Goal: Information Seeking & Learning: Compare options

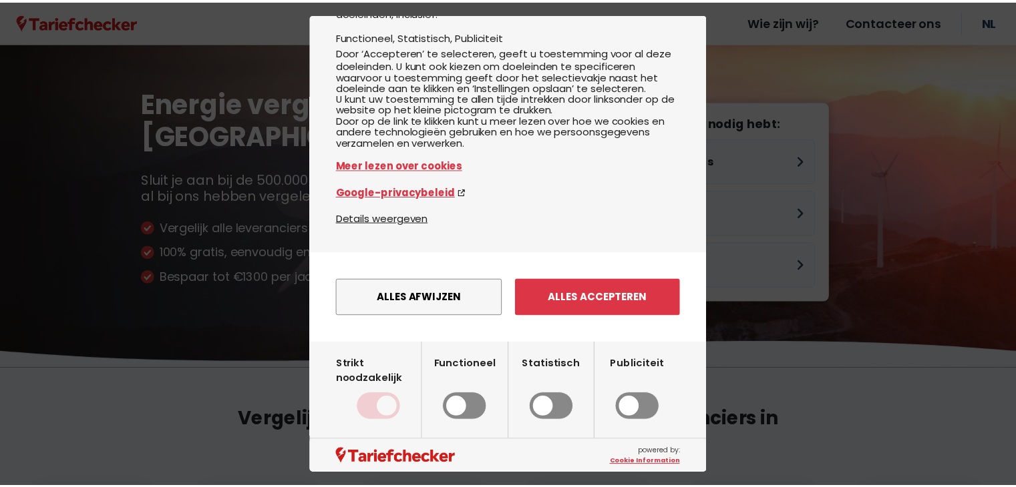
scroll to position [124, 0]
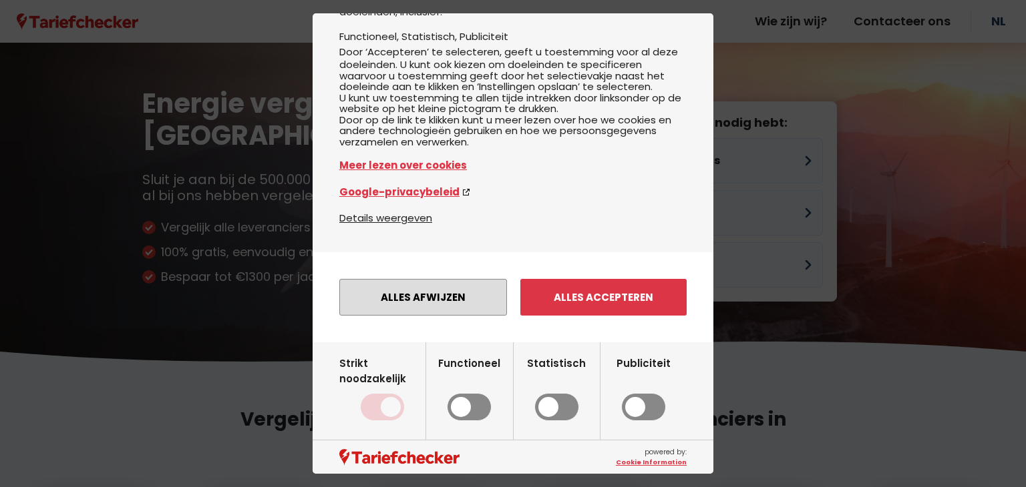
click at [431, 303] on button "Alles afwijzen" at bounding box center [423, 297] width 168 height 37
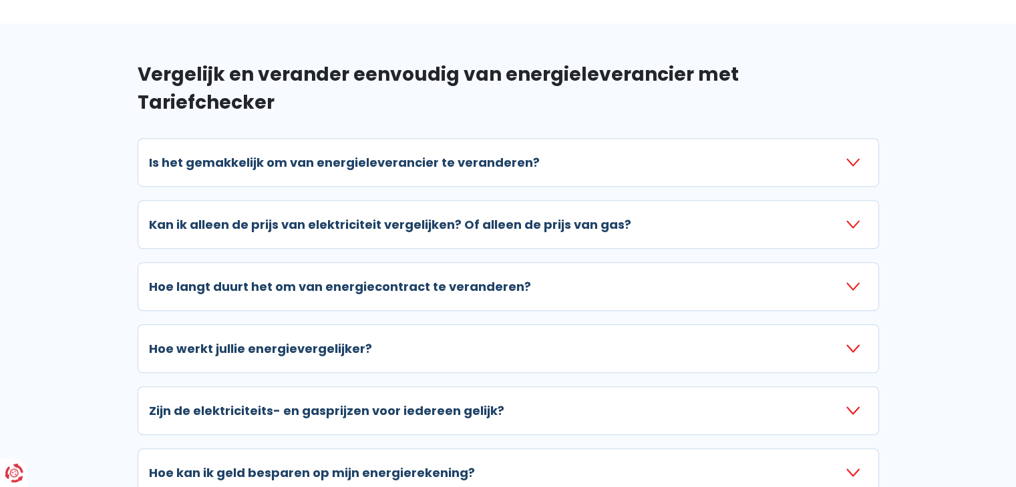
scroll to position [935, 0]
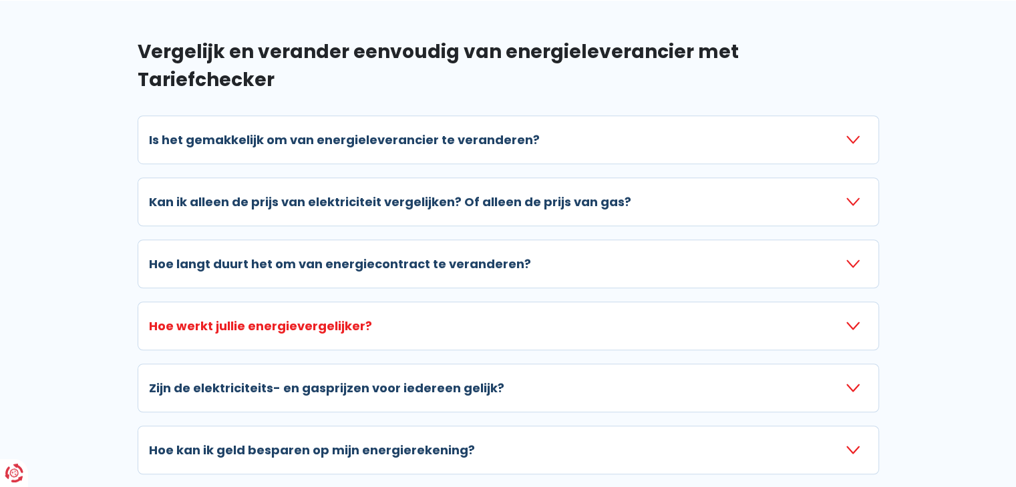
click at [853, 320] on icon "button" at bounding box center [852, 326] width 13 height 13
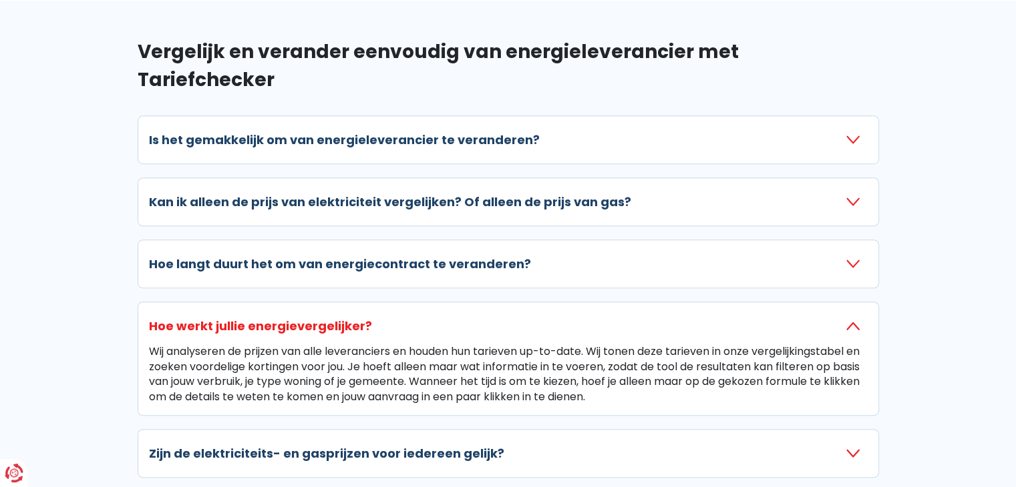
scroll to position [1002, 0]
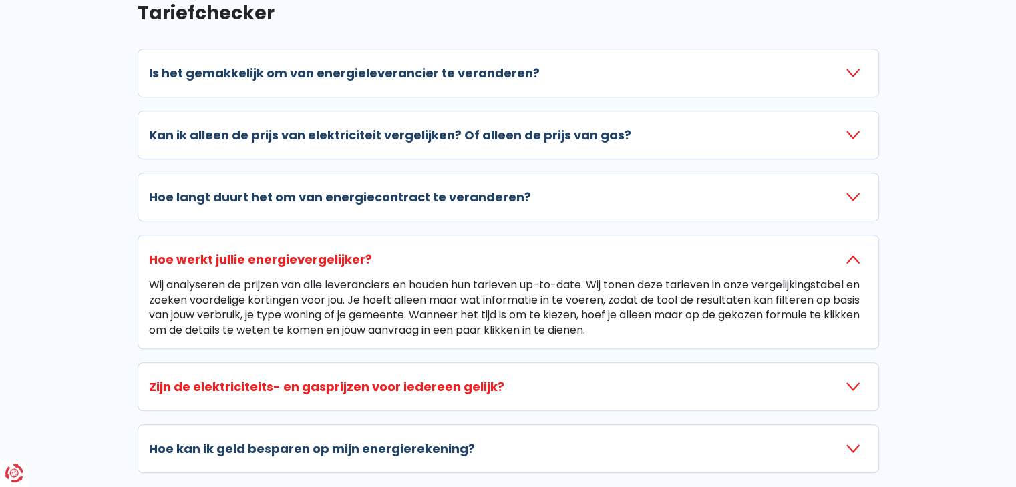
click at [847, 381] on icon "button" at bounding box center [852, 387] width 13 height 13
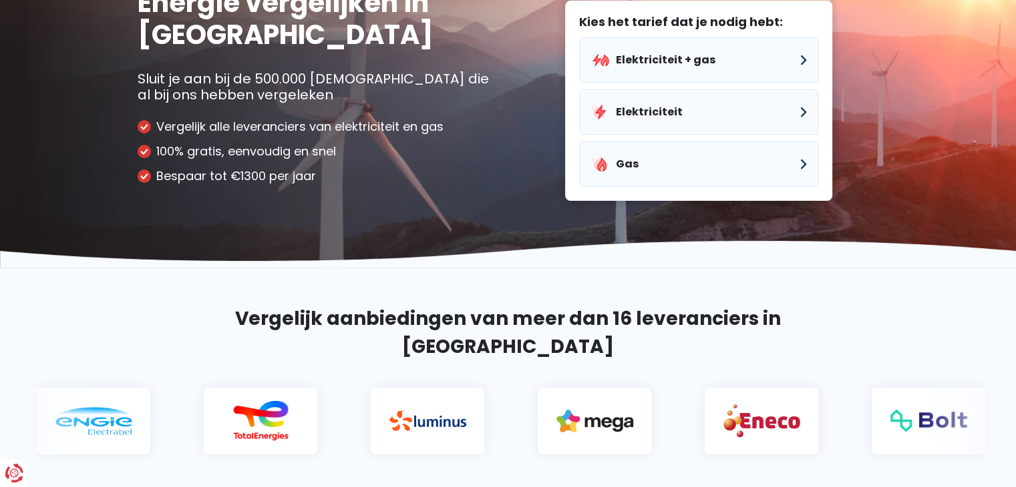
scroll to position [0, 0]
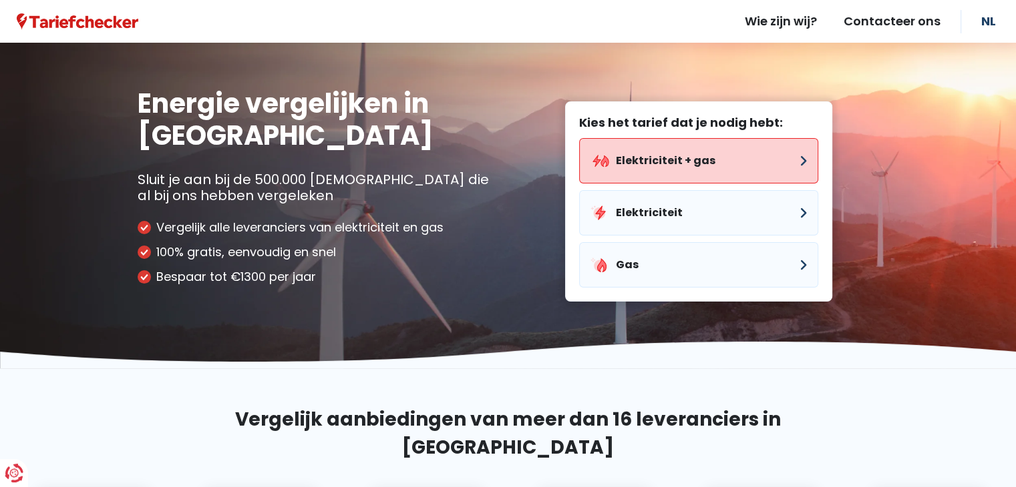
click at [694, 171] on button "Elektriciteit + gas" at bounding box center [698, 160] width 239 height 45
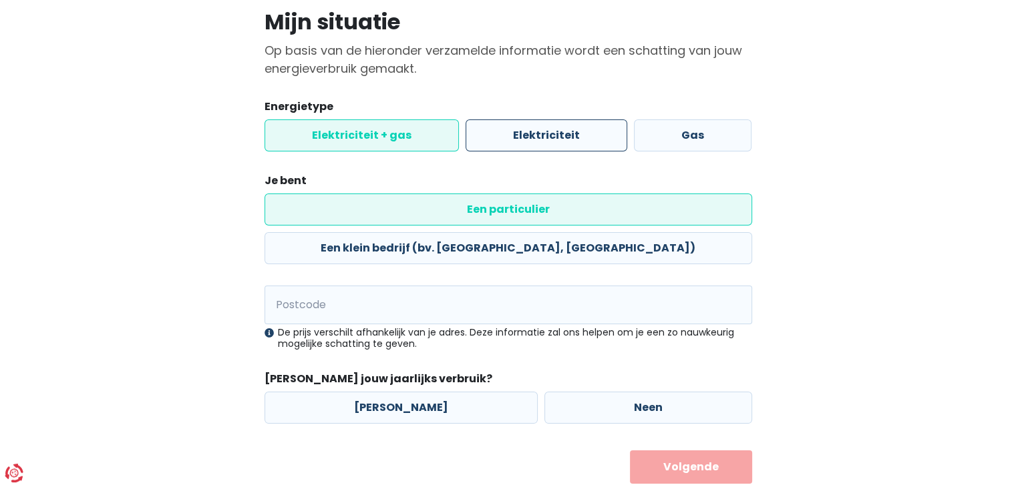
scroll to position [101, 0]
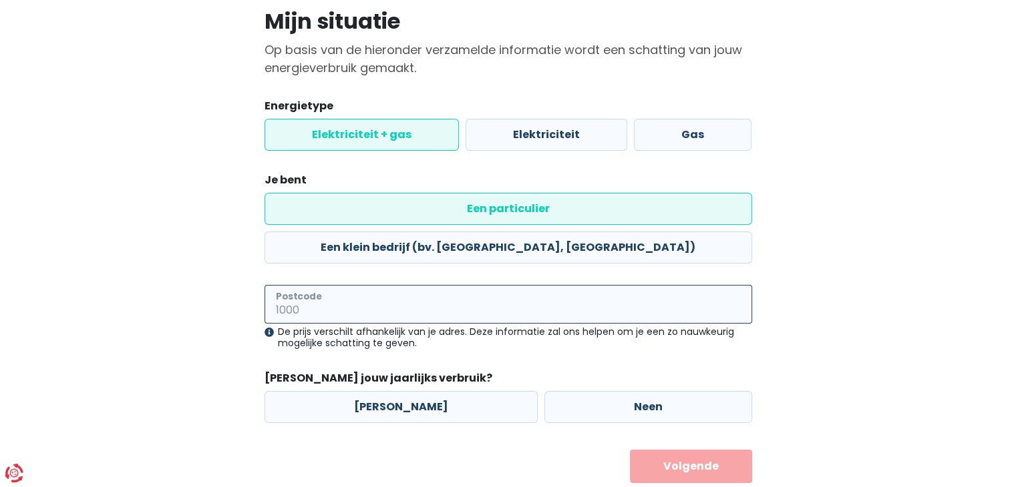
click at [414, 285] on input "Postcode" at bounding box center [507, 304] width 487 height 39
type input "3590"
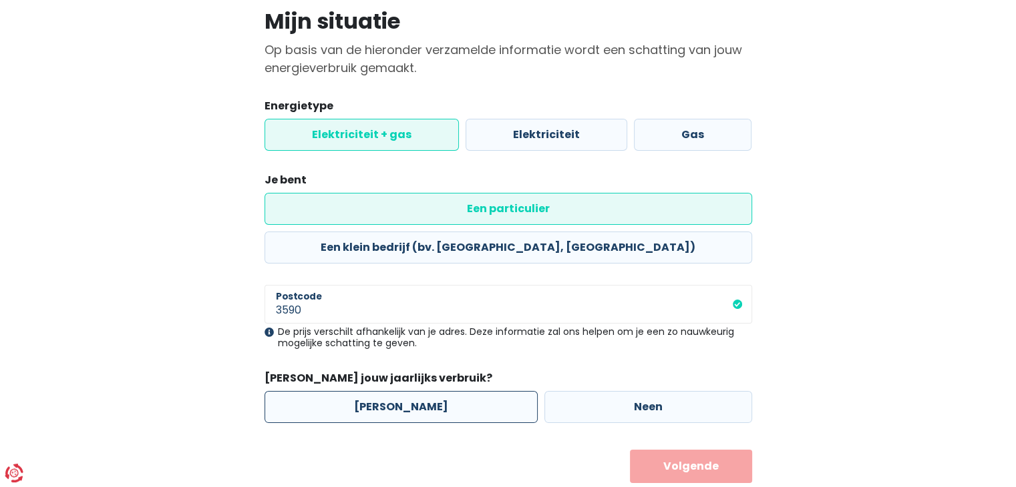
click at [405, 391] on label "[PERSON_NAME]" at bounding box center [400, 407] width 273 height 32
click at [405, 391] on input "[PERSON_NAME]" at bounding box center [400, 407] width 273 height 32
radio input "true"
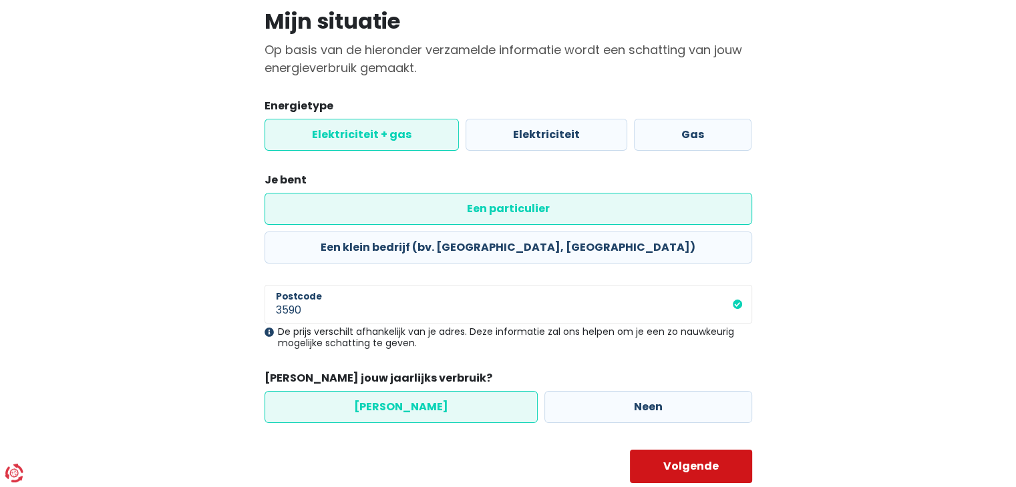
click at [698, 450] on button "Volgende" at bounding box center [691, 466] width 122 height 33
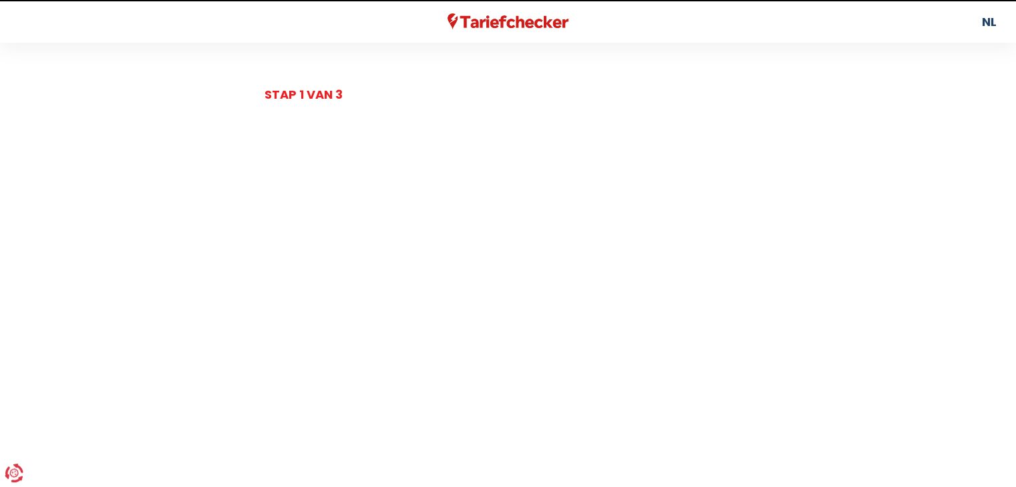
select select
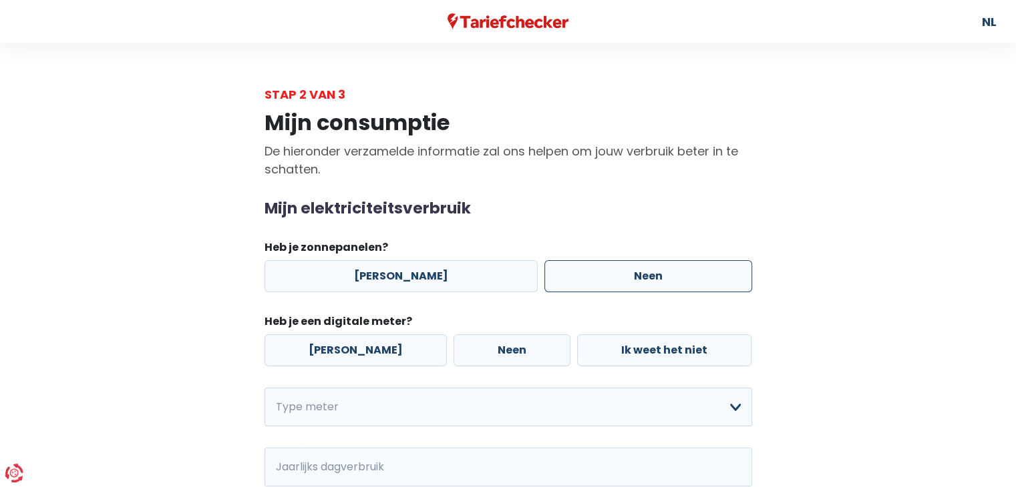
click at [639, 279] on label "Neen" at bounding box center [648, 276] width 208 height 32
click at [639, 279] on input "Neen" at bounding box center [648, 276] width 208 height 32
radio input "true"
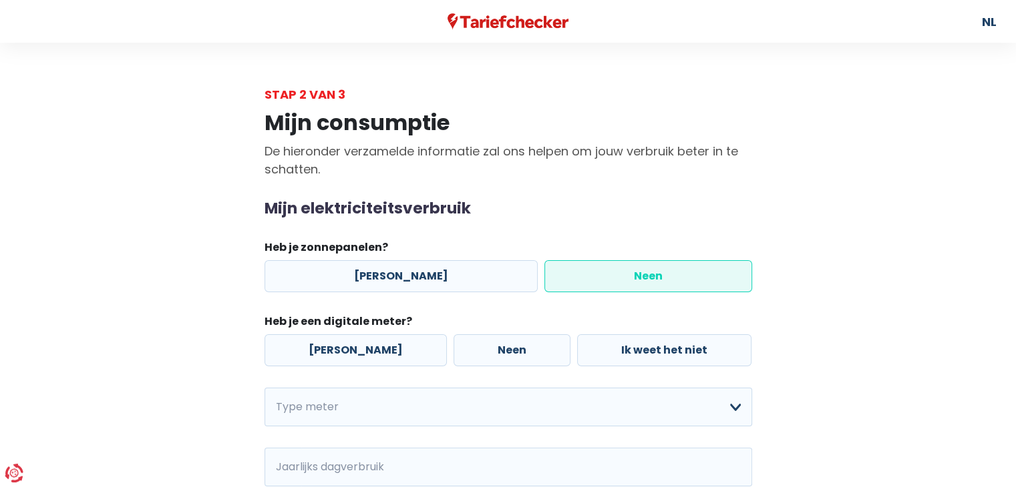
scroll to position [67, 0]
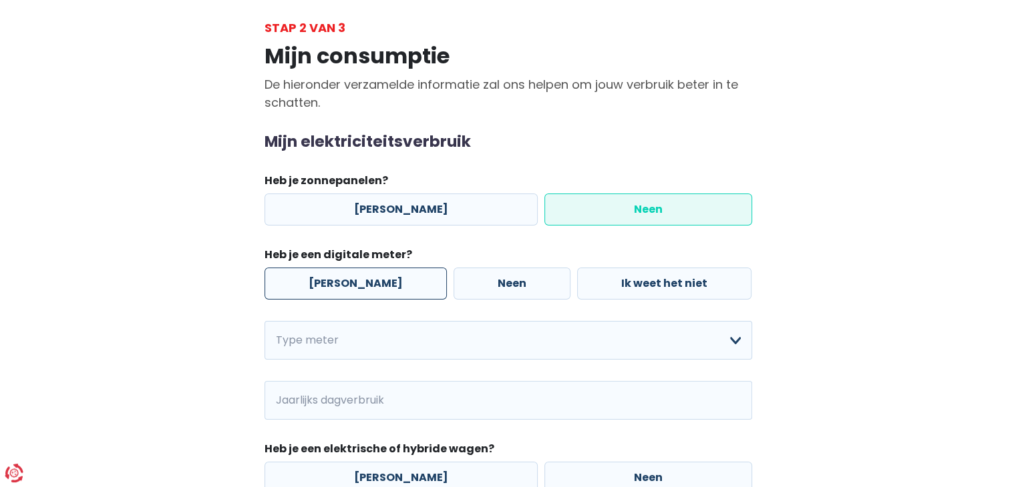
click at [323, 287] on label "[PERSON_NAME]" at bounding box center [355, 284] width 182 height 32
click at [323, 287] on input "[PERSON_NAME]" at bounding box center [355, 284] width 182 height 32
radio input "true"
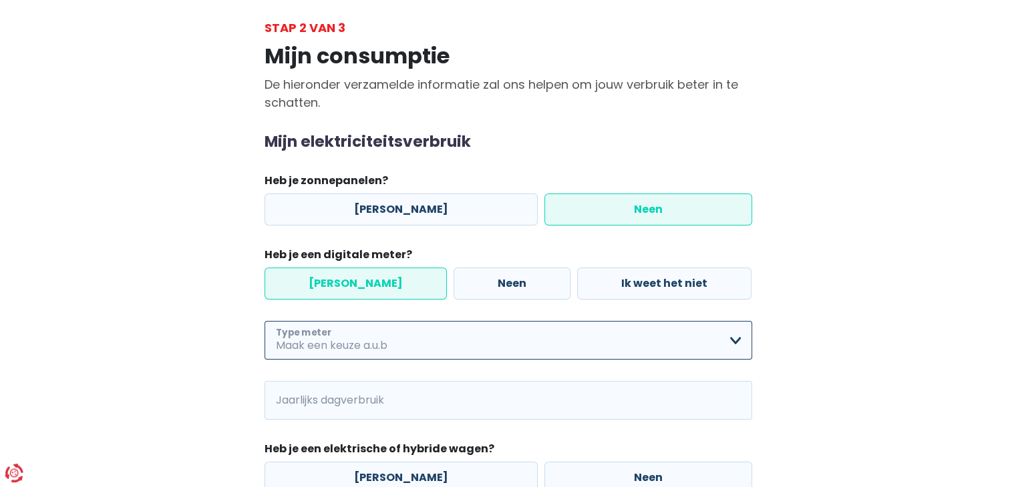
click at [732, 342] on select "Enkelvoudig Tweevoudig Enkelvoudig + uitsluitend nachttarief Tweevoudig + uitsl…" at bounding box center [507, 340] width 487 height 39
select select "day_night_bi_hourly"
click at [264, 321] on select "Enkelvoudig Tweevoudig Enkelvoudig + uitsluitend nachttarief Tweevoudig + uitsl…" at bounding box center [507, 340] width 487 height 39
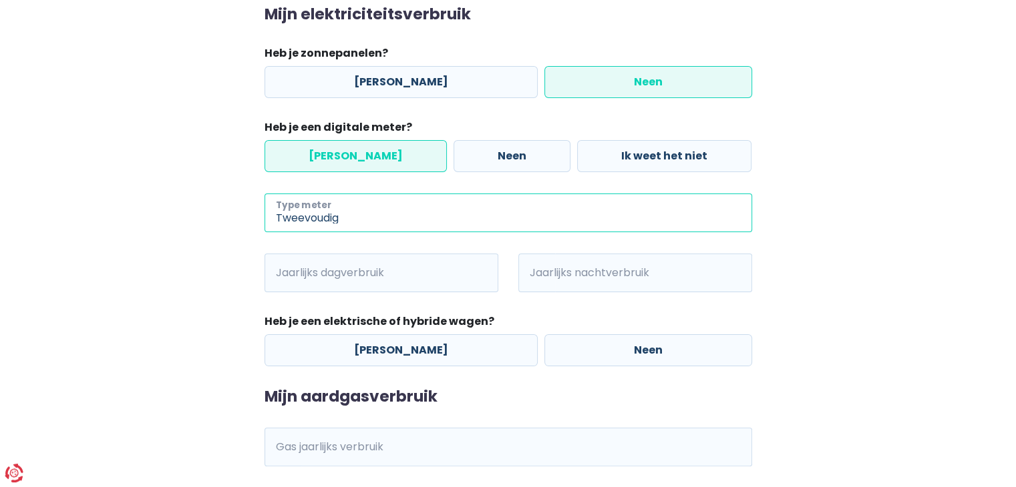
scroll to position [200, 0]
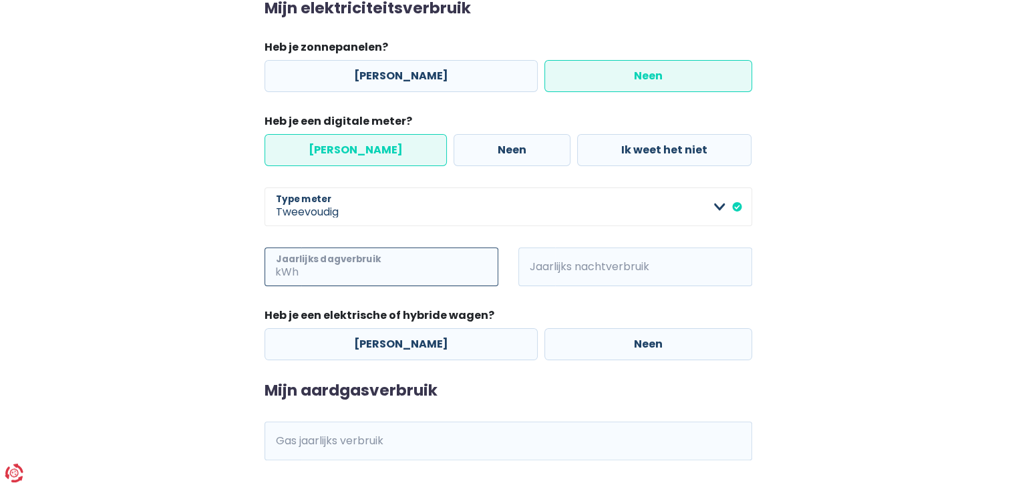
click at [420, 270] on input "Jaarlijks dagverbruik" at bounding box center [399, 267] width 197 height 39
click at [336, 274] on input "68210" at bounding box center [399, 267] width 197 height 39
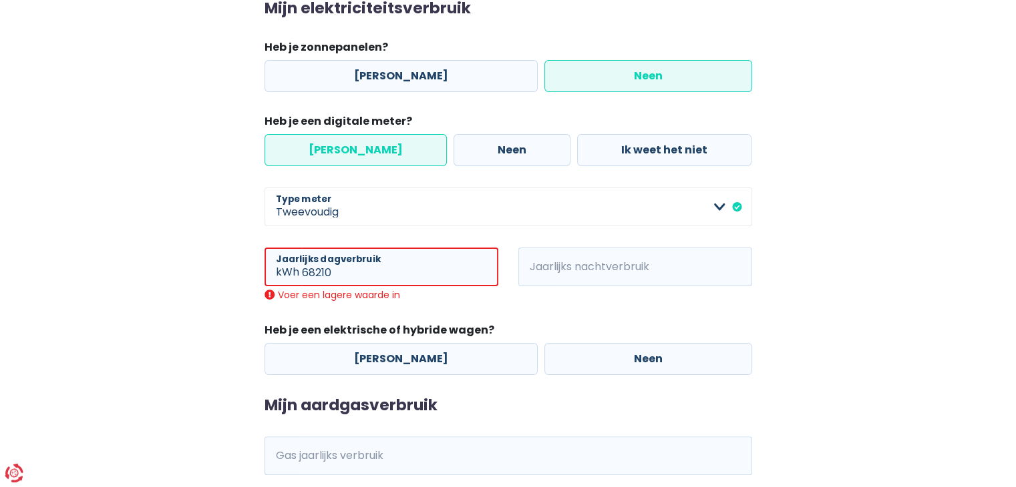
click at [549, 264] on span "kWh" at bounding box center [536, 267] width 37 height 39
click at [342, 278] on input "68210" at bounding box center [400, 267] width 196 height 39
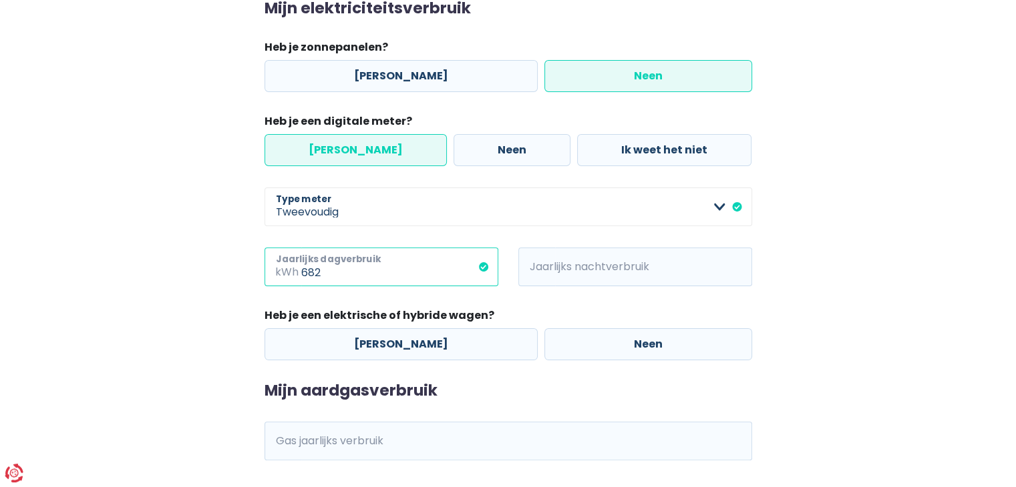
type input "682"
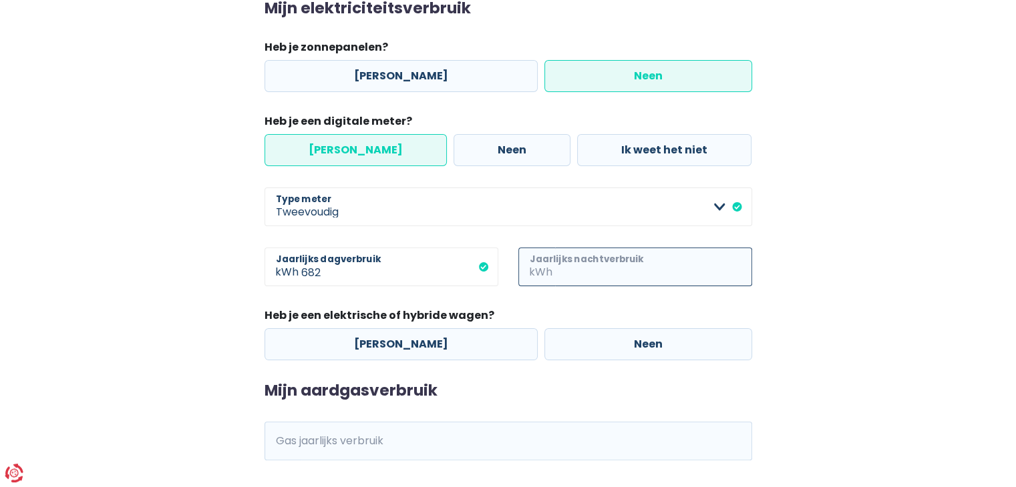
click at [585, 264] on input "Jaarlijks nachtverbruik" at bounding box center [653, 267] width 197 height 39
type input "917"
click at [657, 341] on label "Neen" at bounding box center [648, 345] width 208 height 32
click at [657, 341] on input "Neen" at bounding box center [648, 345] width 208 height 32
radio input "true"
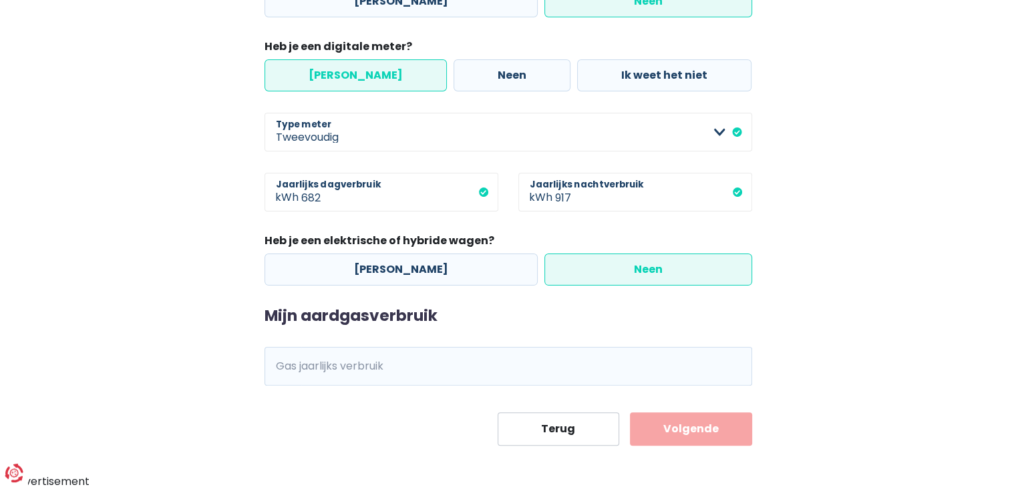
scroll to position [277, 0]
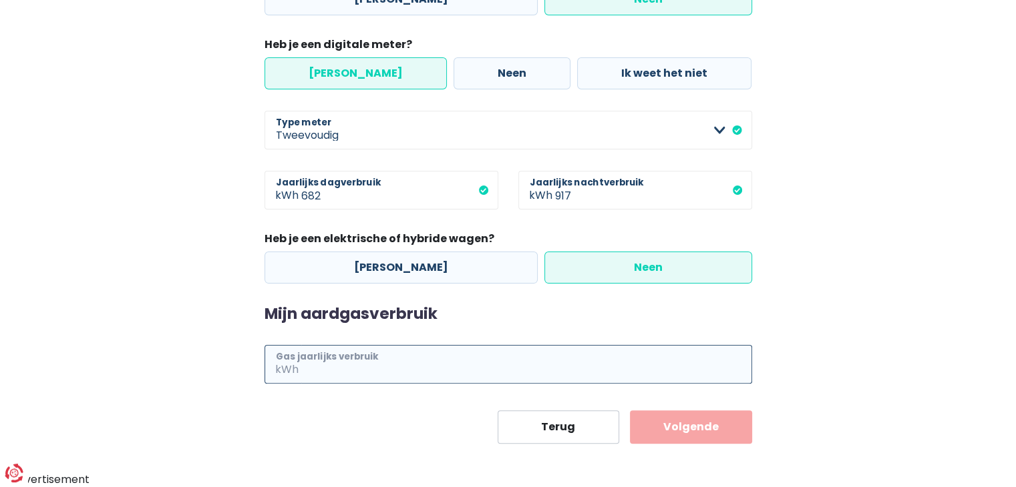
click at [497, 369] on input "Gas jaarlijks verbruik" at bounding box center [526, 364] width 451 height 39
type input "193"
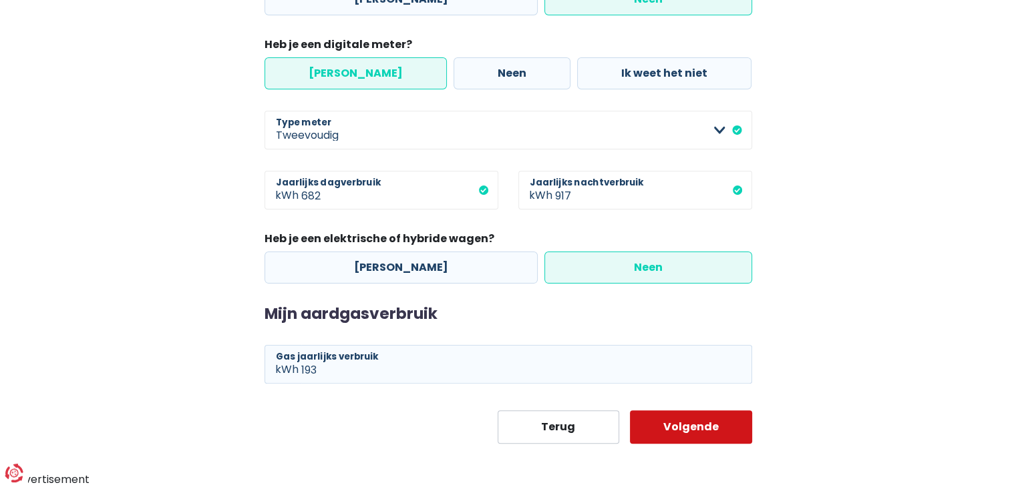
click at [700, 430] on button "Volgende" at bounding box center [691, 427] width 122 height 33
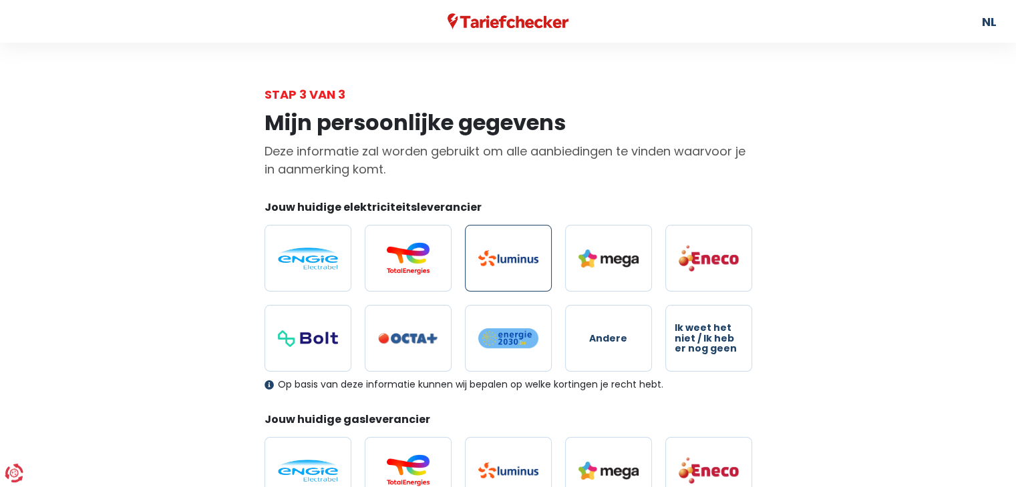
click at [491, 257] on img at bounding box center [508, 258] width 60 height 16
click at [491, 257] on input "radio" at bounding box center [508, 258] width 87 height 67
radio input "true"
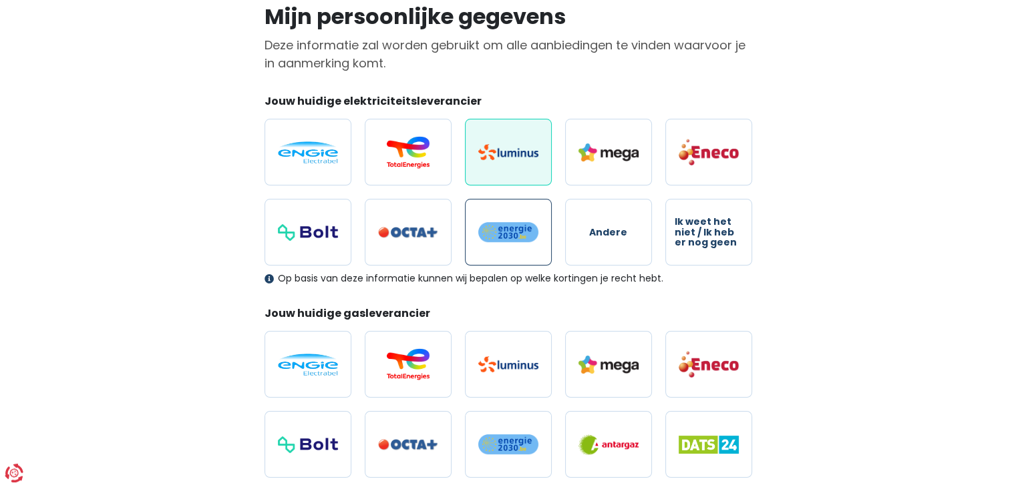
scroll to position [134, 0]
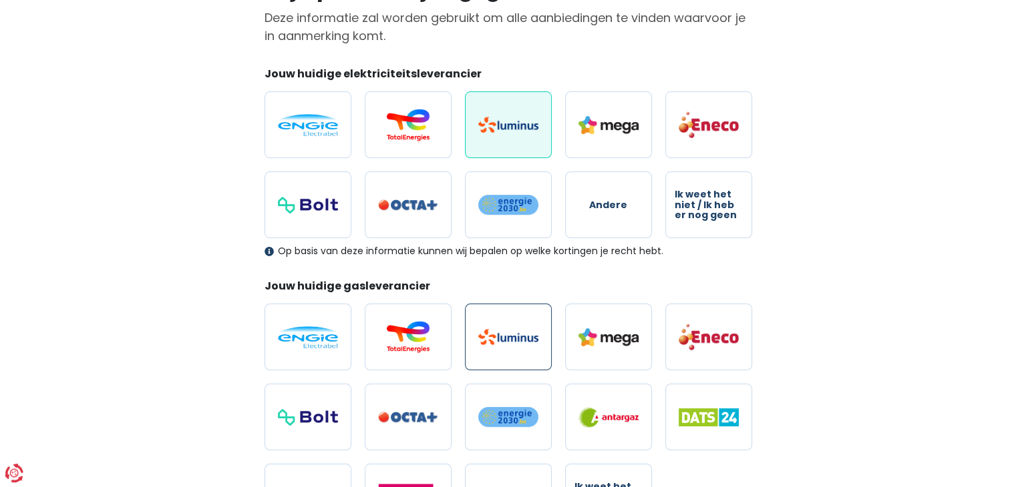
click at [529, 339] on img at bounding box center [508, 337] width 60 height 16
click at [529, 339] on input "radio" at bounding box center [508, 337] width 87 height 67
radio input "true"
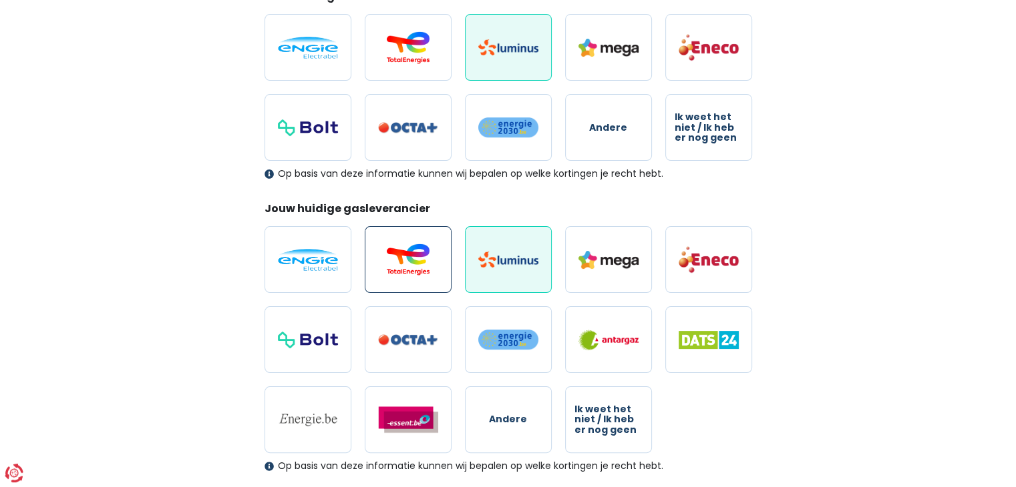
scroll to position [162, 0]
